Goal: Transaction & Acquisition: Purchase product/service

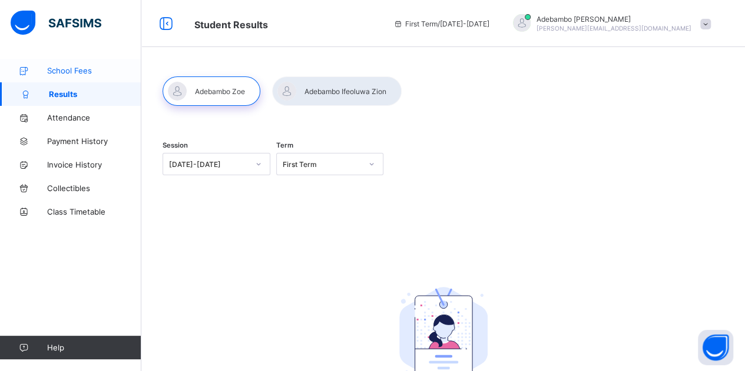
click at [91, 77] on link "School Fees" at bounding box center [70, 71] width 141 height 24
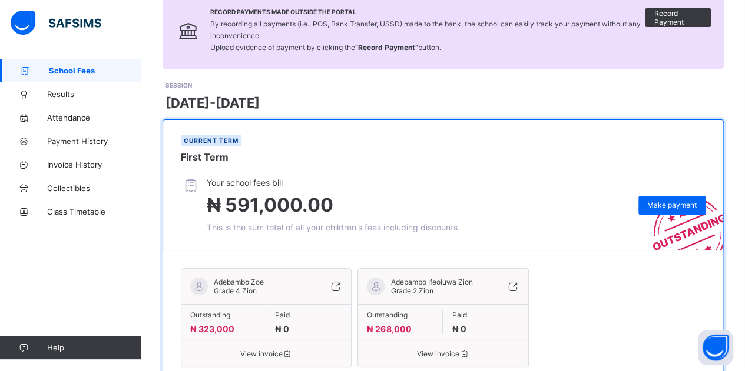
scroll to position [139, 0]
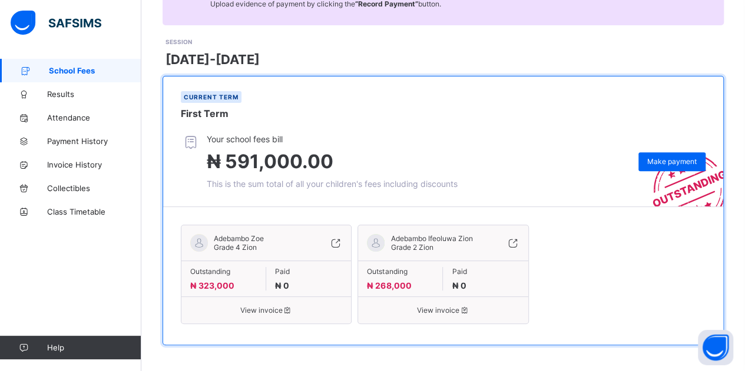
click at [340, 241] on icon at bounding box center [335, 243] width 13 height 12
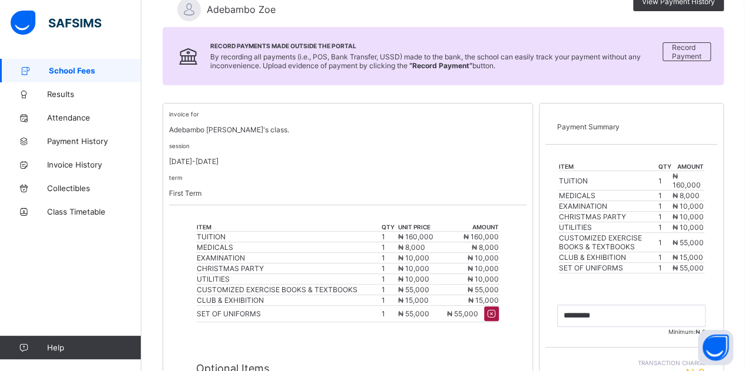
click at [497, 308] on icon at bounding box center [491, 313] width 12 height 11
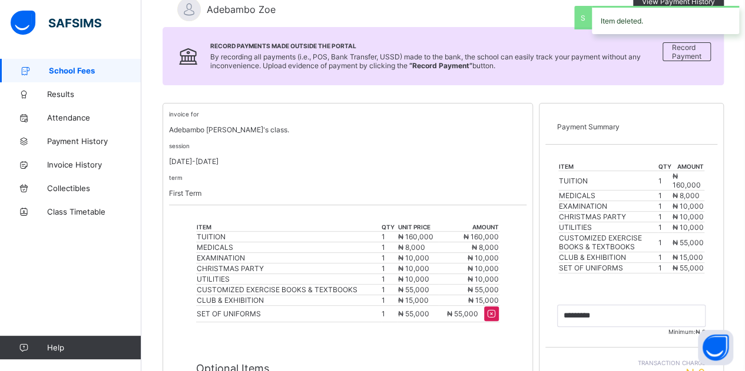
type input "*********"
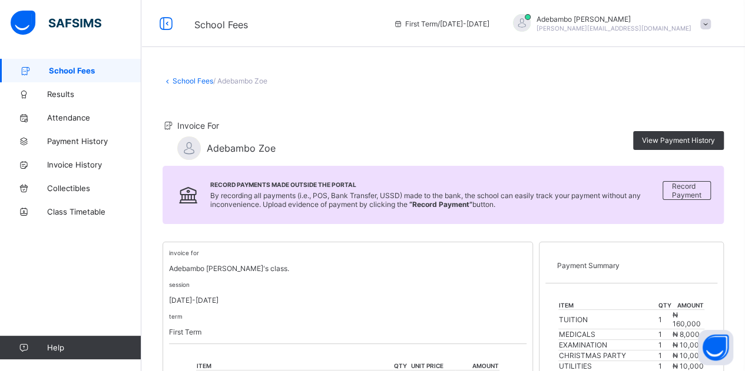
click at [201, 80] on link "School Fees" at bounding box center [192, 81] width 41 height 9
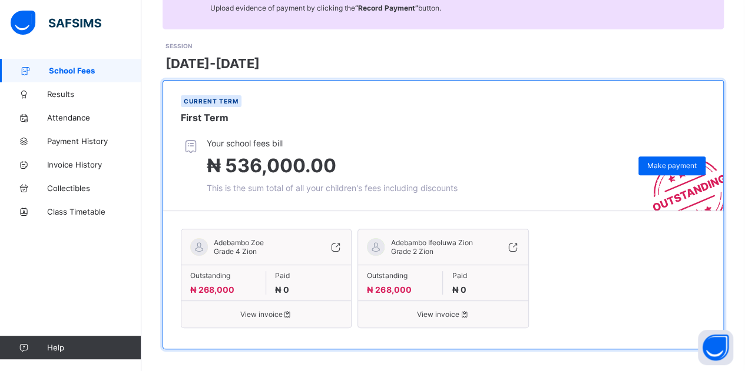
scroll to position [139, 0]
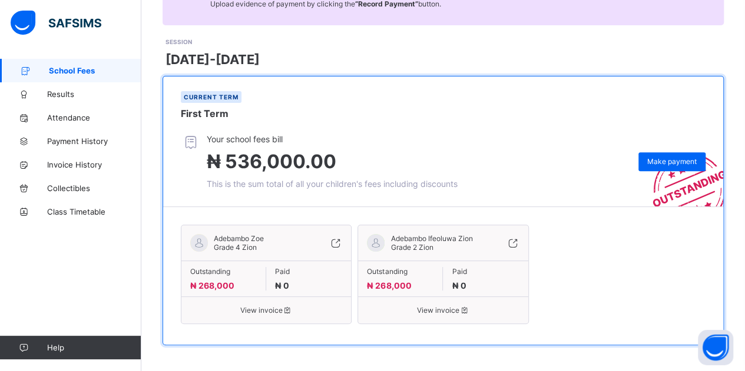
click at [517, 244] on icon at bounding box center [512, 243] width 13 height 12
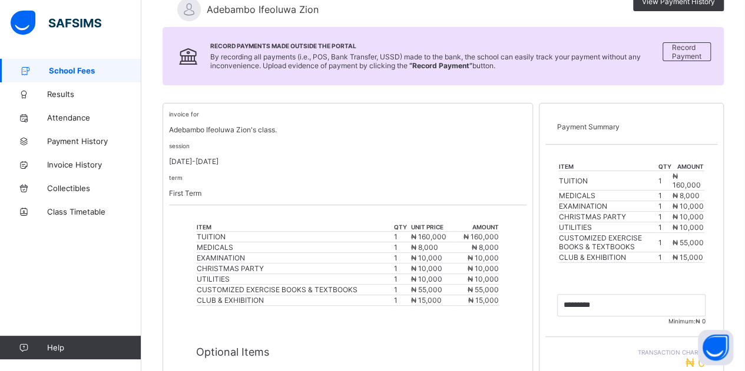
scroll to position [16, 0]
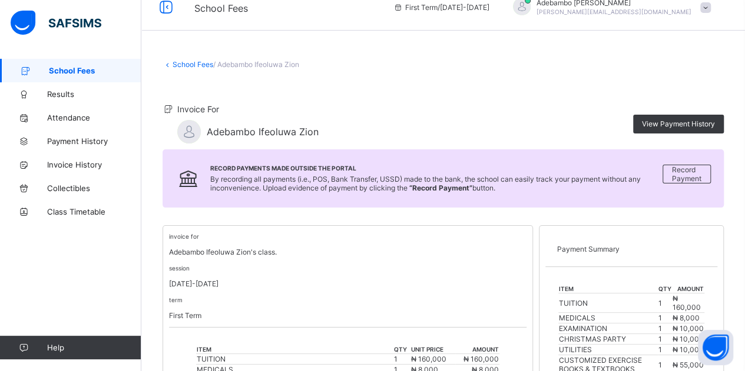
click at [186, 68] on link "School Fees" at bounding box center [192, 64] width 41 height 9
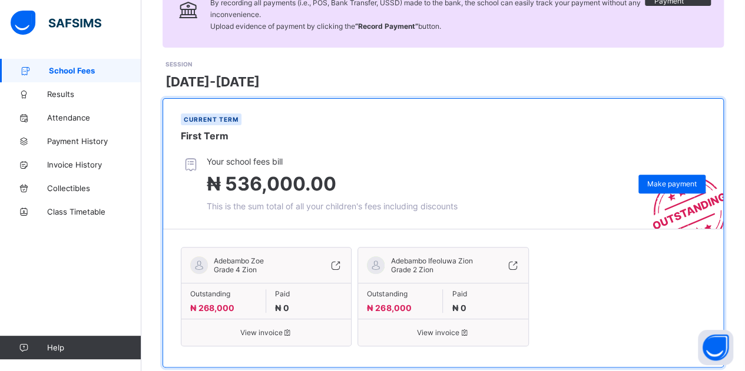
scroll to position [139, 0]
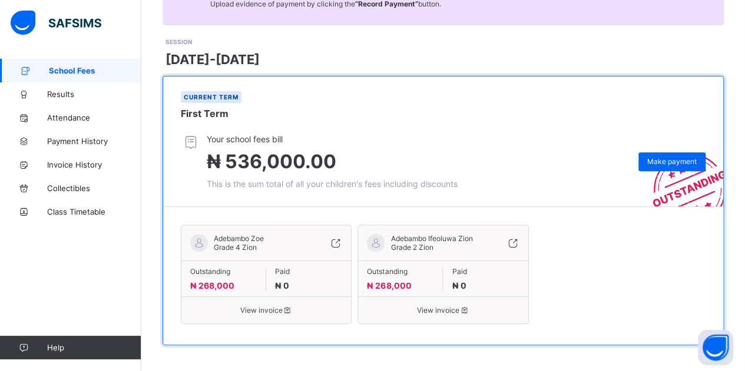
click at [472, 137] on div "Your school fees bill ₦ 536,000.00 This is the sum total of all your children's…" at bounding box center [452, 161] width 542 height 55
click at [679, 157] on span "Make payment" at bounding box center [671, 161] width 49 height 9
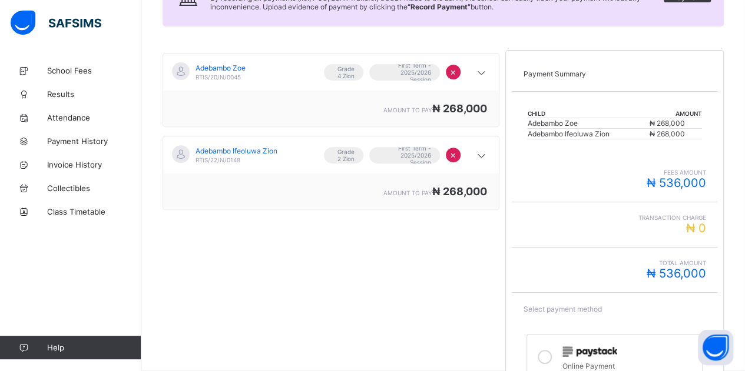
scroll to position [238, 0]
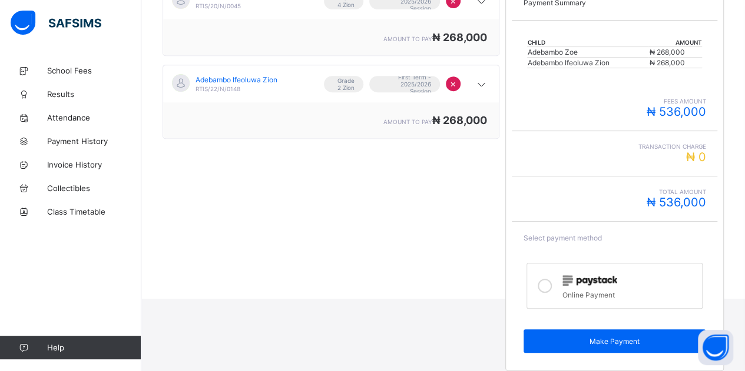
click at [553, 288] on div at bounding box center [545, 286] width 24 height 27
click at [559, 337] on span "Make Payment" at bounding box center [614, 341] width 165 height 9
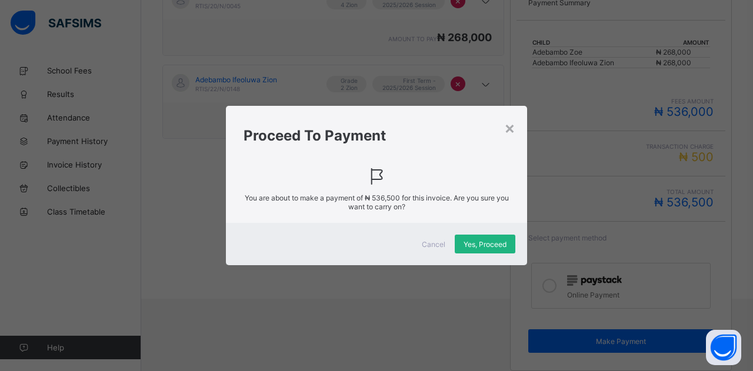
click at [489, 240] on span "Yes, Proceed" at bounding box center [485, 244] width 43 height 9
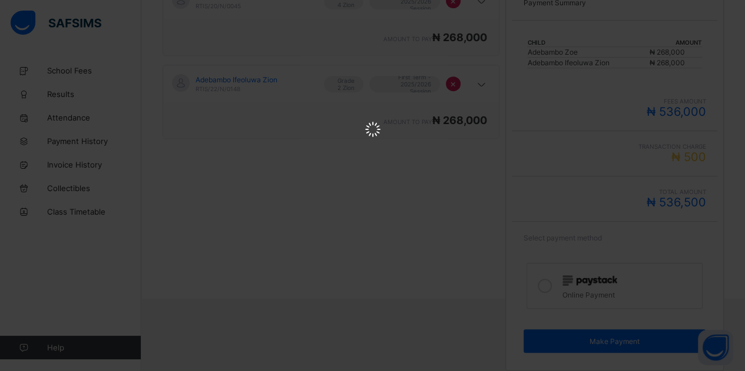
scroll to position [0, 0]
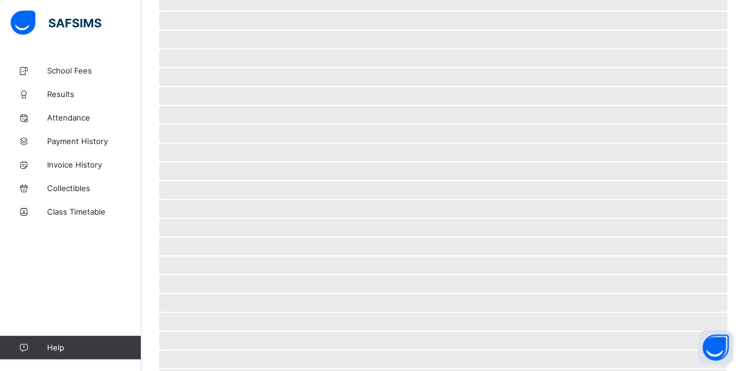
scroll to position [71, 0]
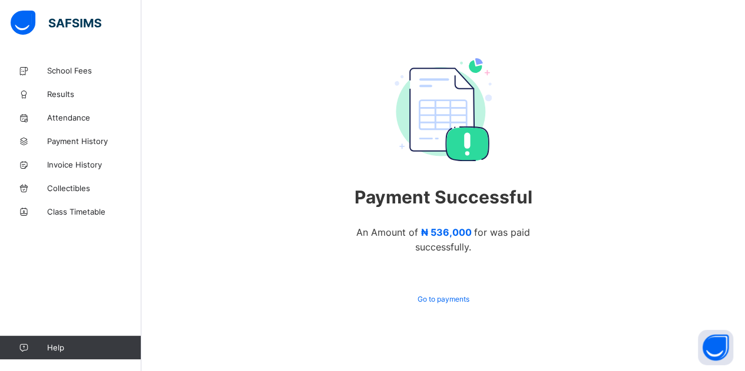
scroll to position [64, 0]
click at [446, 295] on span "Go to payments" at bounding box center [443, 299] width 52 height 9
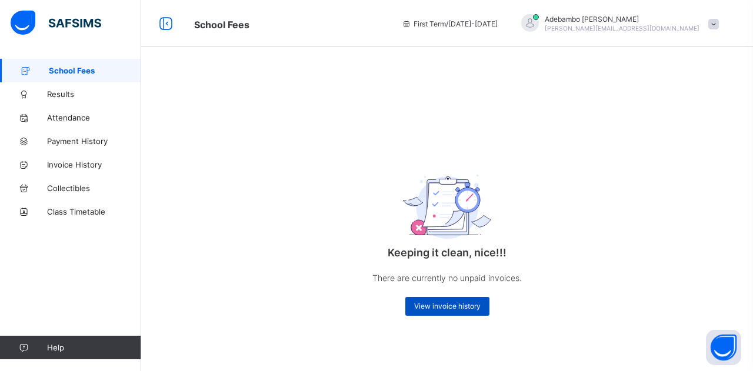
click at [460, 314] on div "View invoice history" at bounding box center [448, 306] width 84 height 19
click at [457, 303] on span "View invoice history" at bounding box center [447, 306] width 67 height 9
click at [99, 66] on span "School Fees" at bounding box center [95, 70] width 92 height 9
click at [71, 92] on span "Results" at bounding box center [94, 93] width 94 height 9
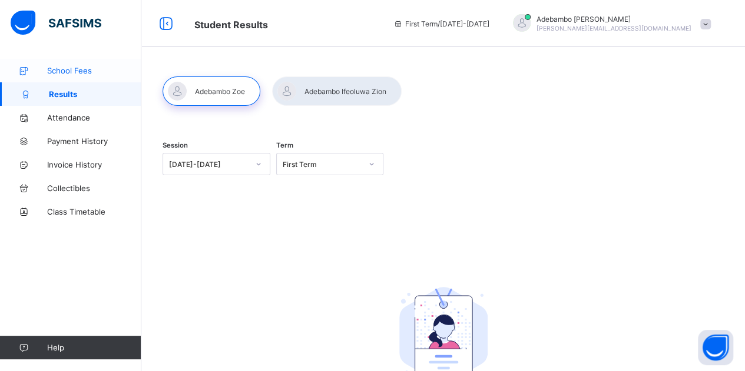
click at [82, 71] on span "School Fees" at bounding box center [94, 70] width 94 height 9
